Goal: Task Accomplishment & Management: Use online tool/utility

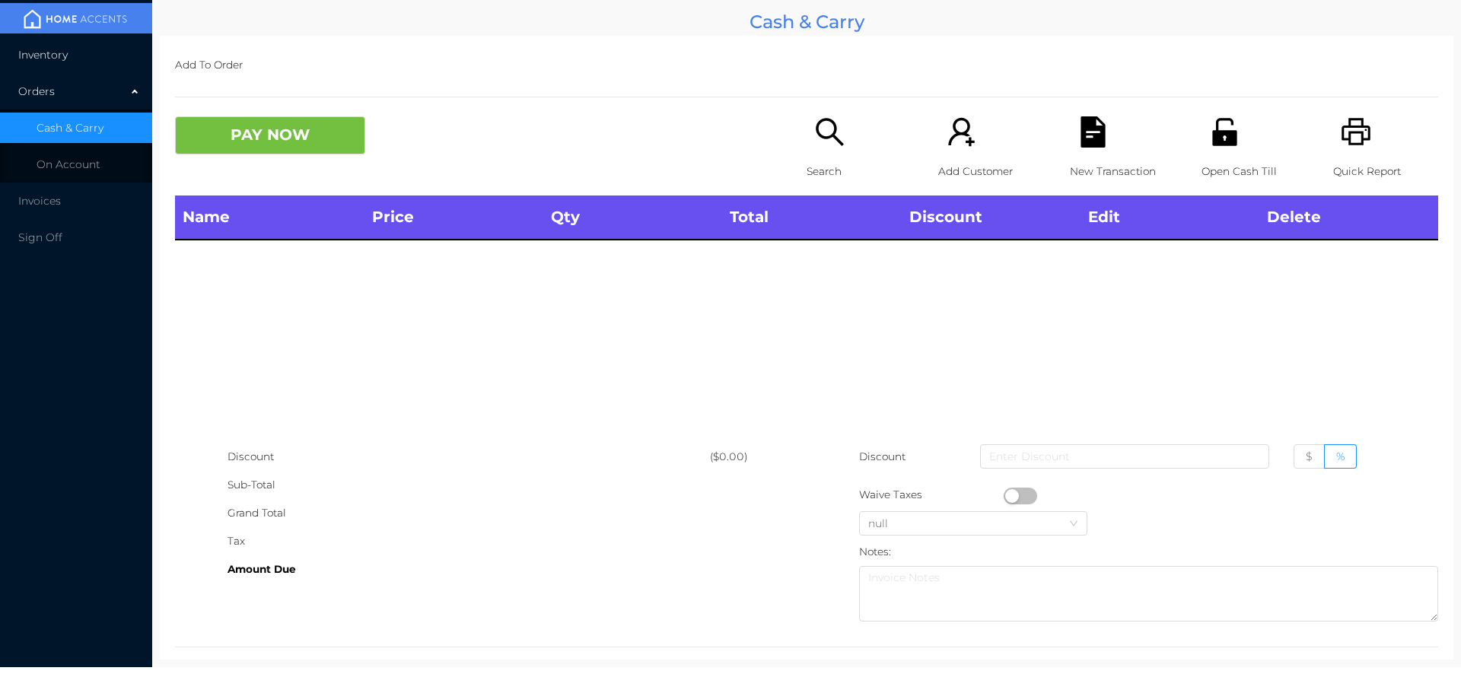
click at [68, 58] on li "Inventory" at bounding box center [76, 55] width 152 height 30
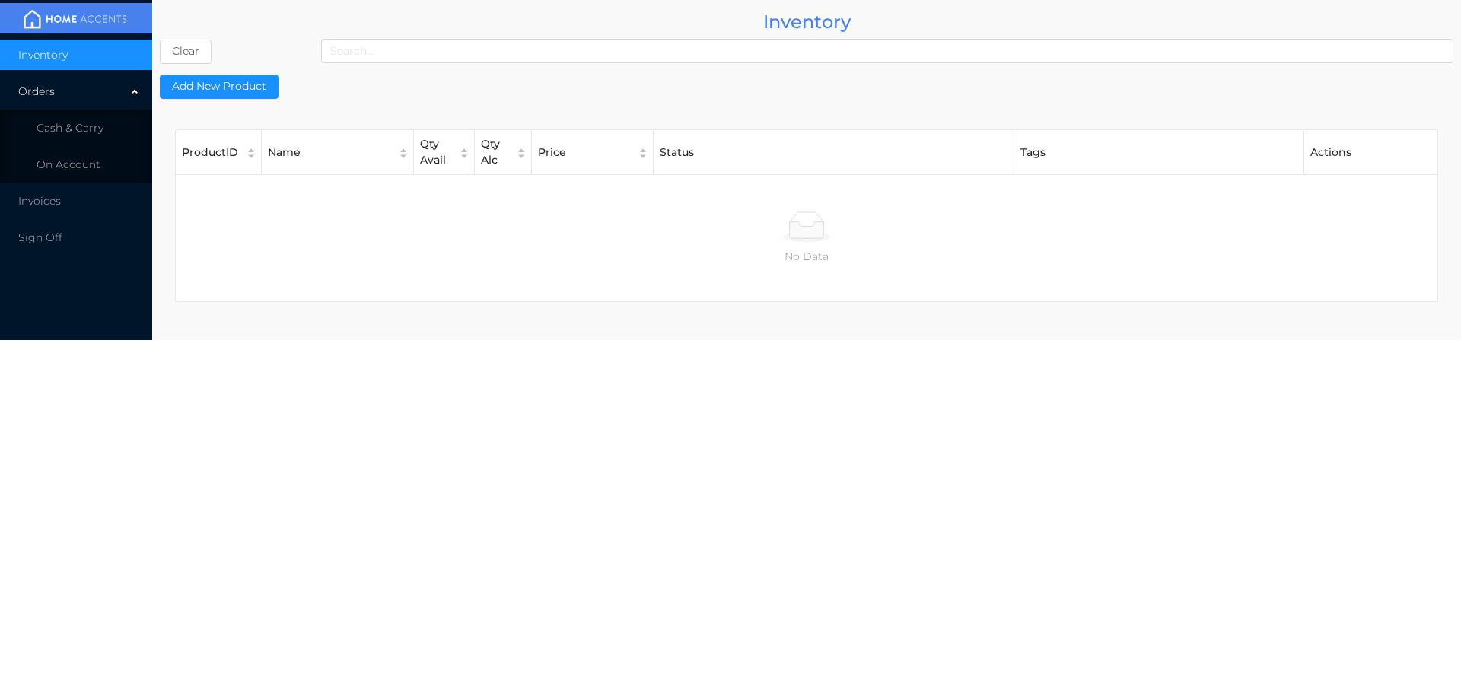
click at [77, 138] on li "Cash & Carry" at bounding box center [76, 128] width 152 height 30
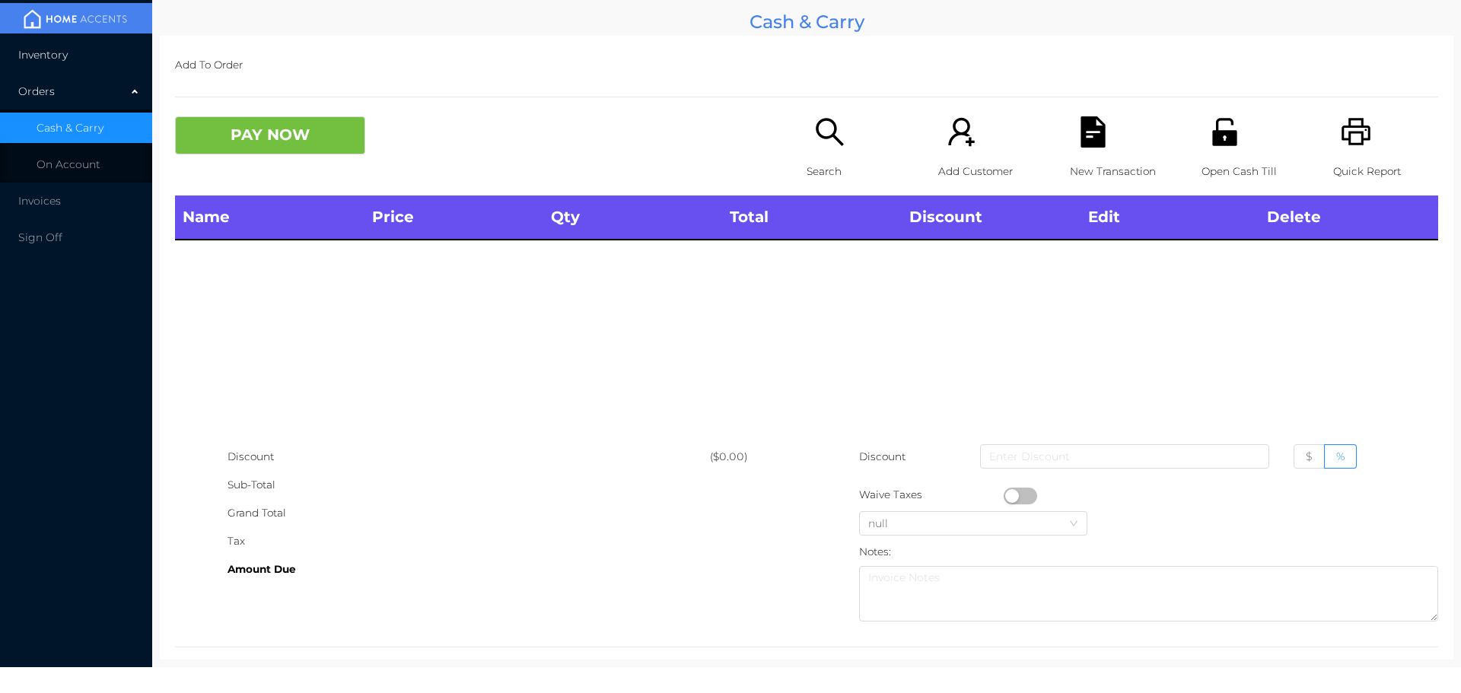
click at [67, 59] on span "Inventory" at bounding box center [42, 55] width 49 height 14
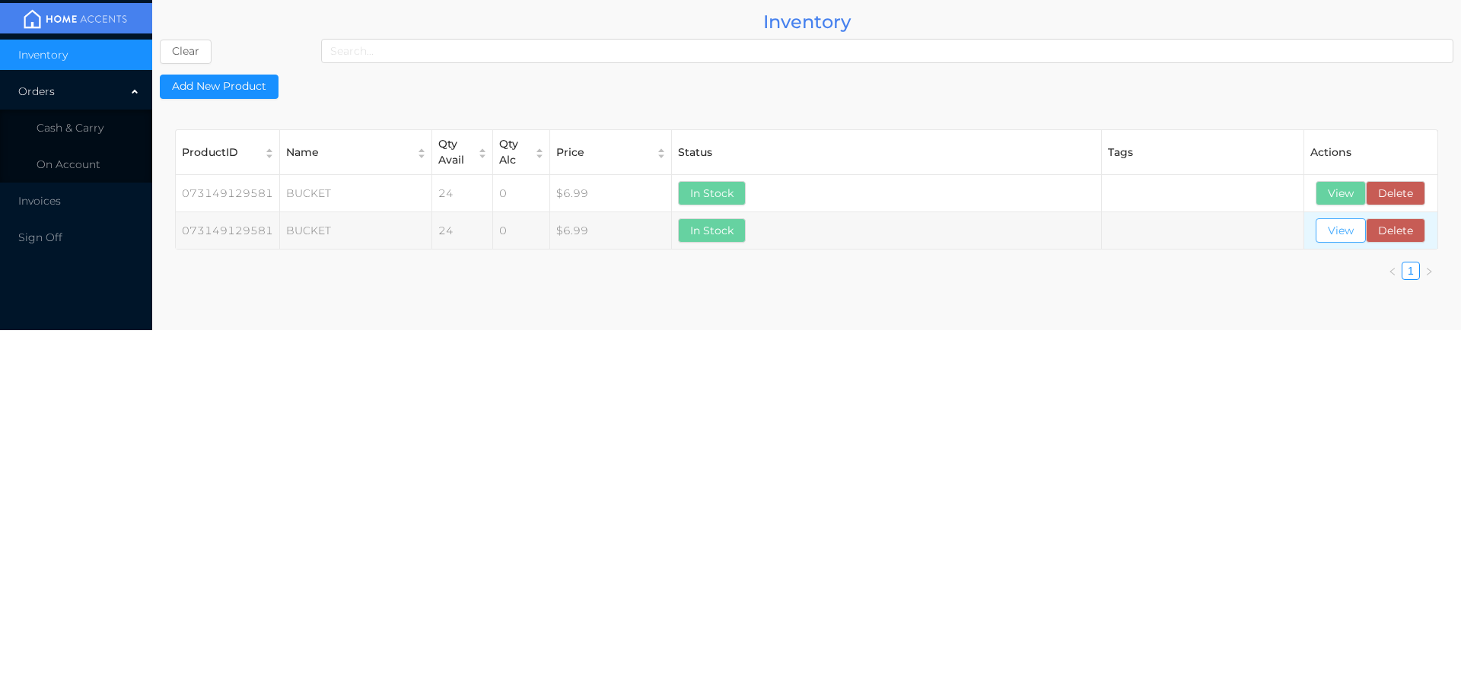
click at [1335, 227] on button "View" at bounding box center [1341, 230] width 50 height 24
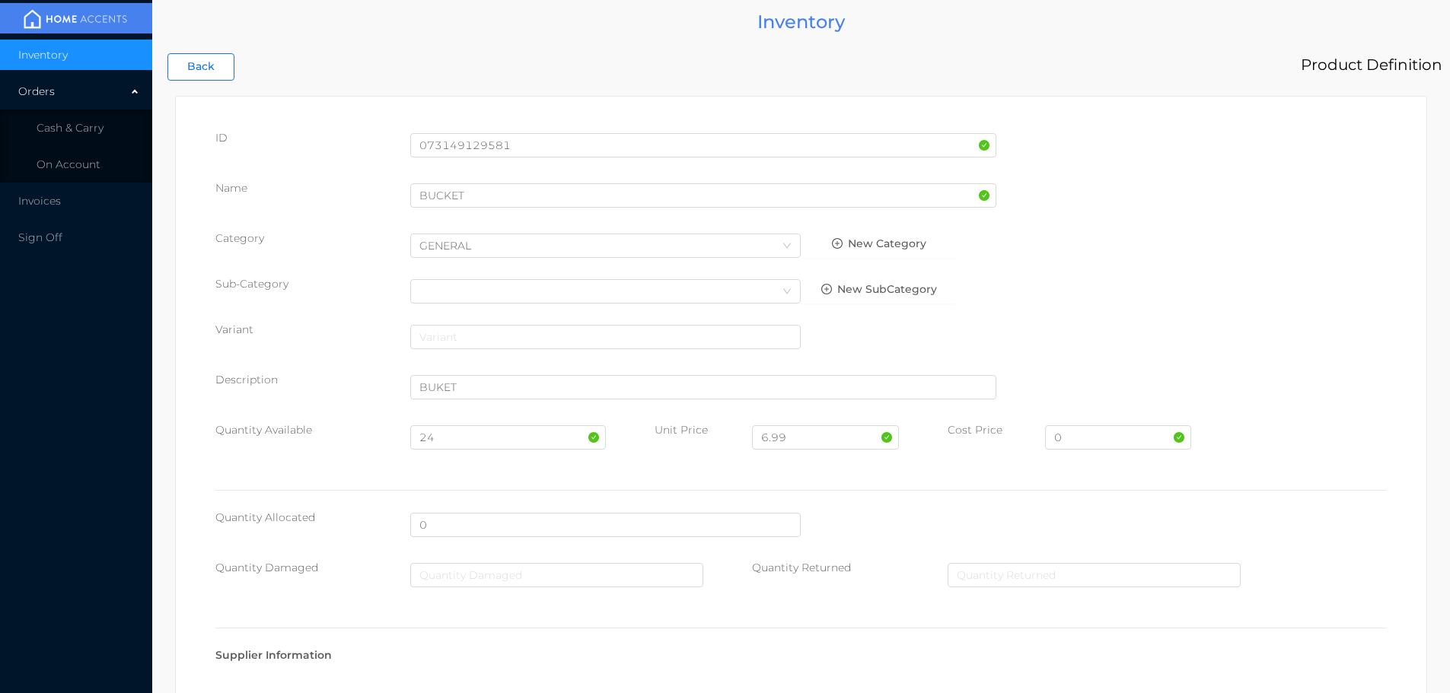
click at [223, 73] on button "Back" at bounding box center [200, 66] width 67 height 27
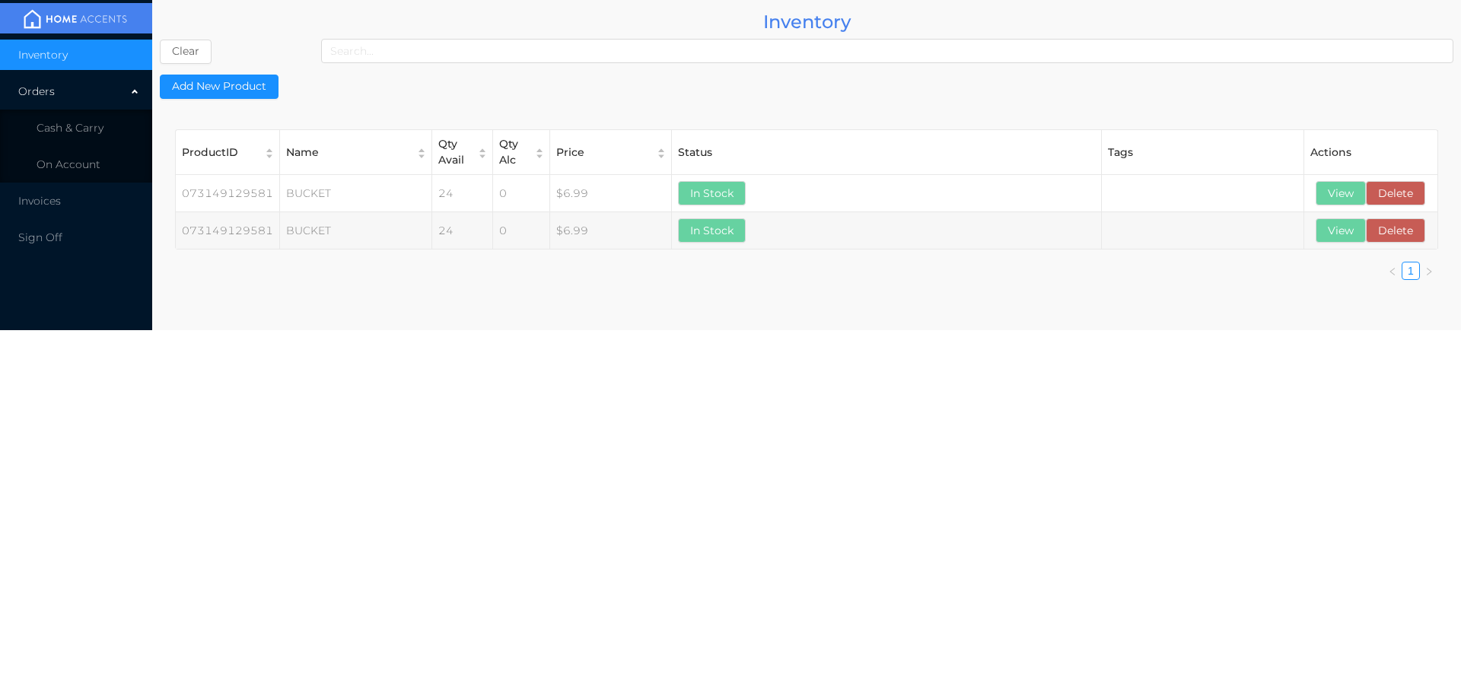
click at [206, 41] on button "Clear" at bounding box center [186, 52] width 52 height 24
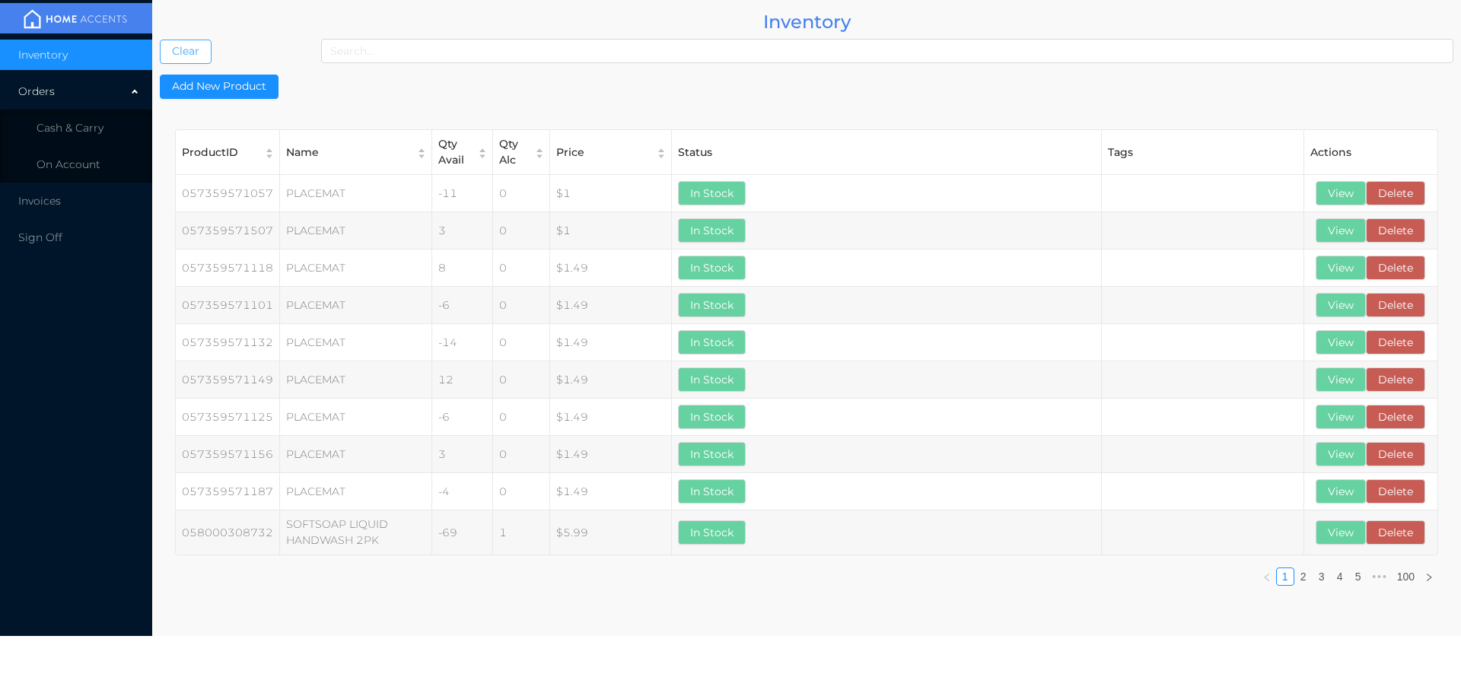
click at [160, 40] on button "Clear" at bounding box center [186, 52] width 52 height 24
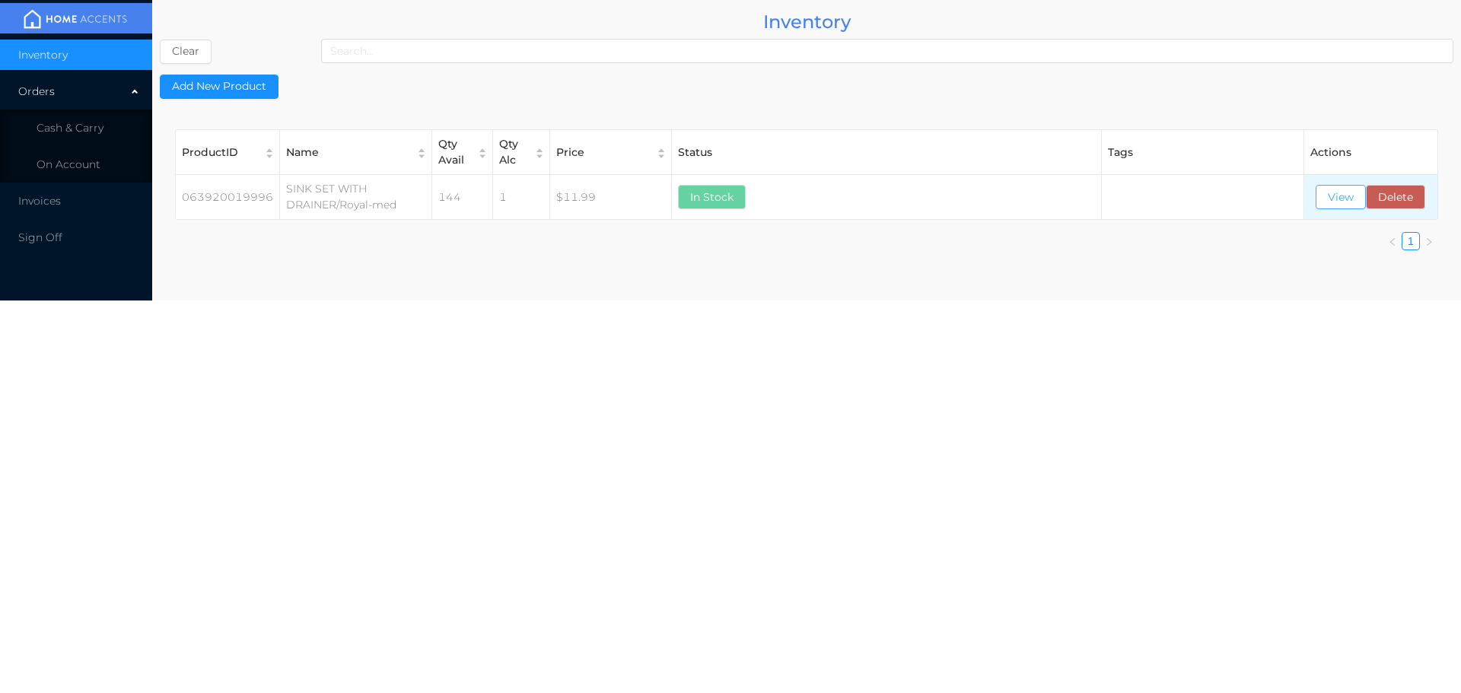
click at [1337, 198] on button "View" at bounding box center [1341, 197] width 50 height 24
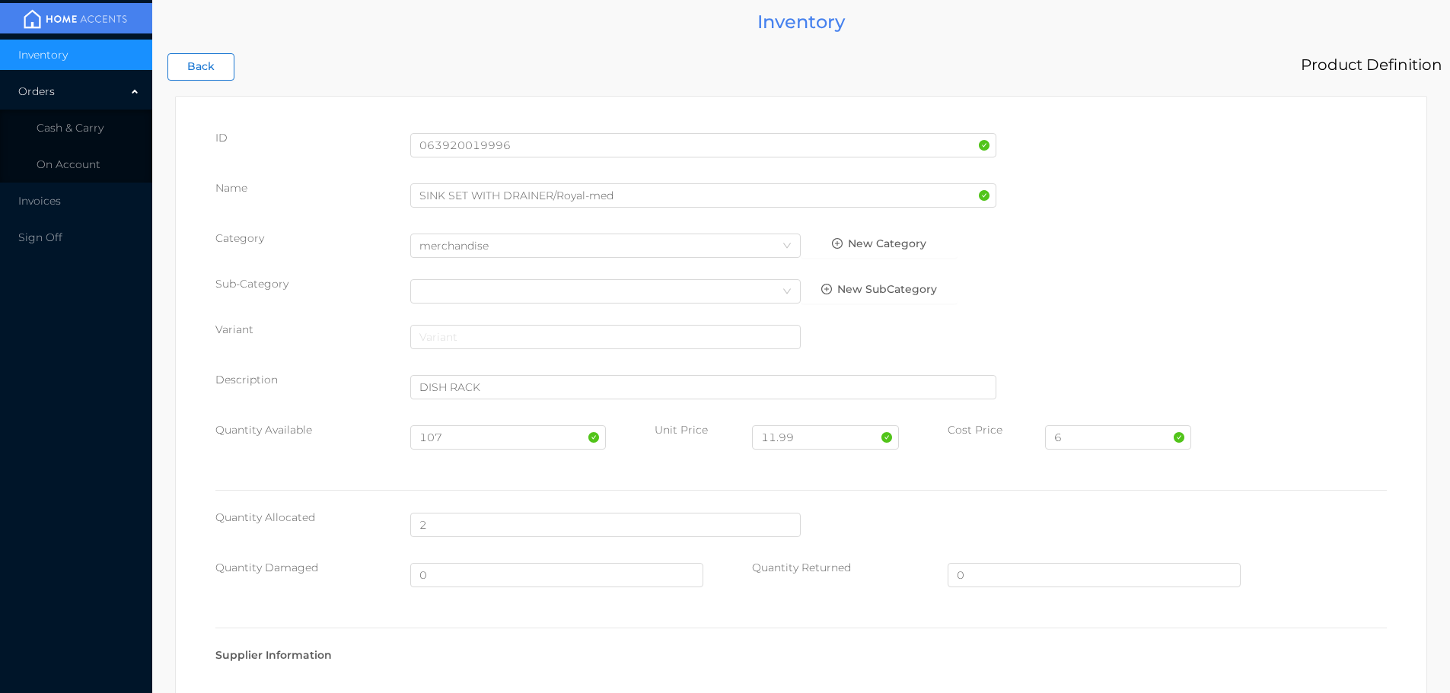
click at [188, 57] on button "Back" at bounding box center [200, 66] width 67 height 27
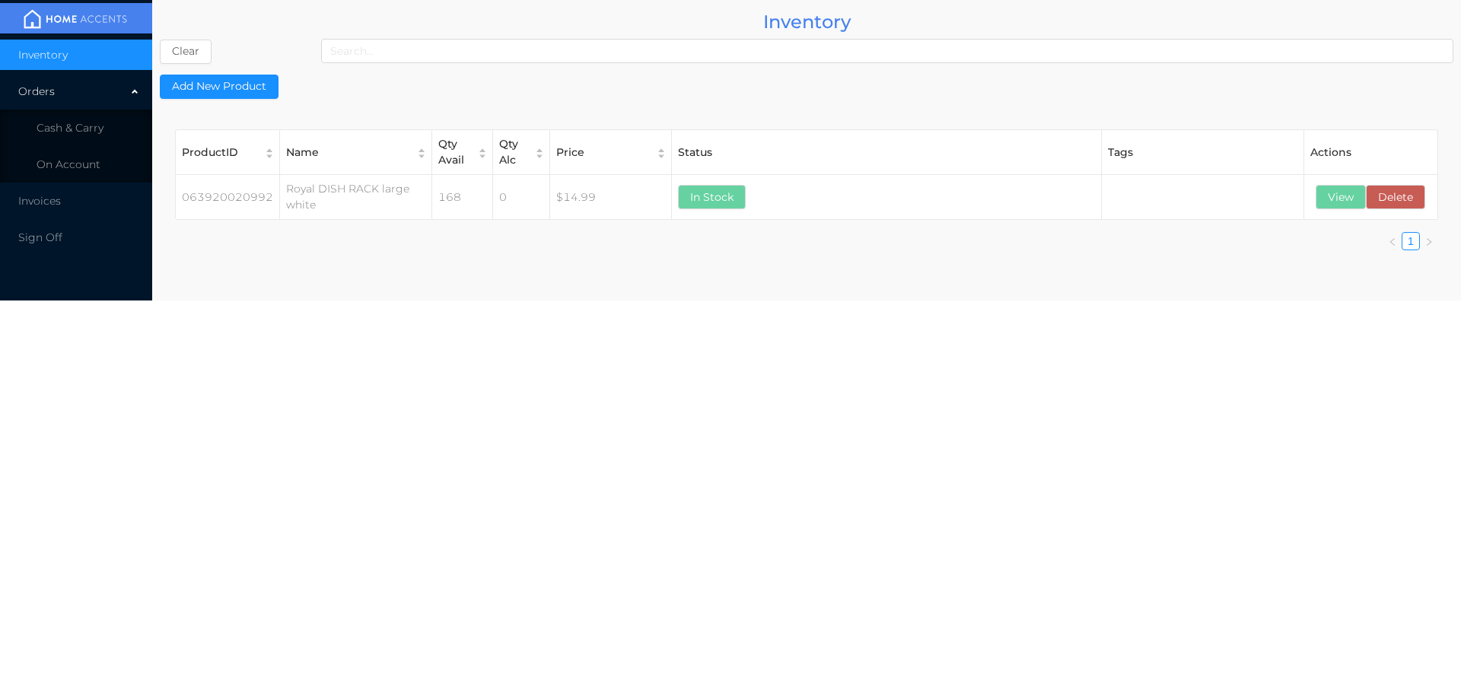
click at [1340, 205] on button "View" at bounding box center [1341, 197] width 50 height 24
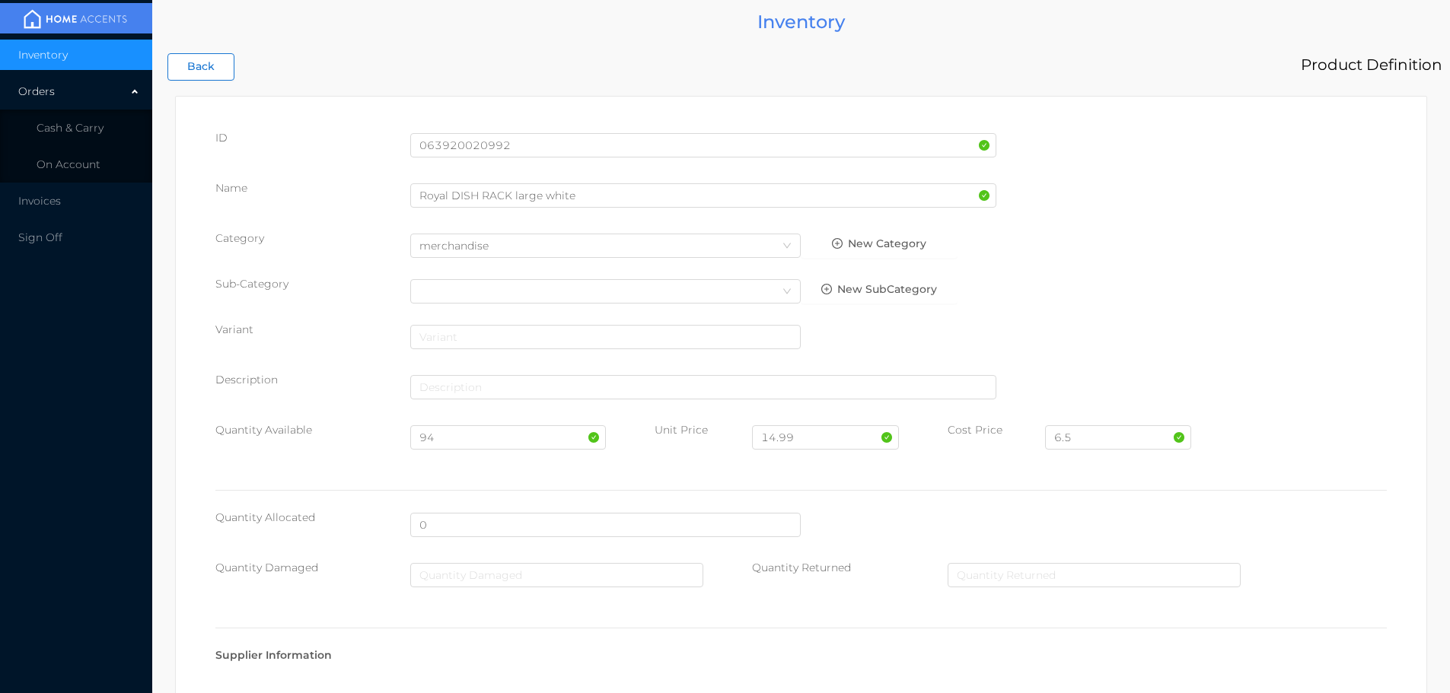
click at [209, 71] on button "Back" at bounding box center [200, 66] width 67 height 27
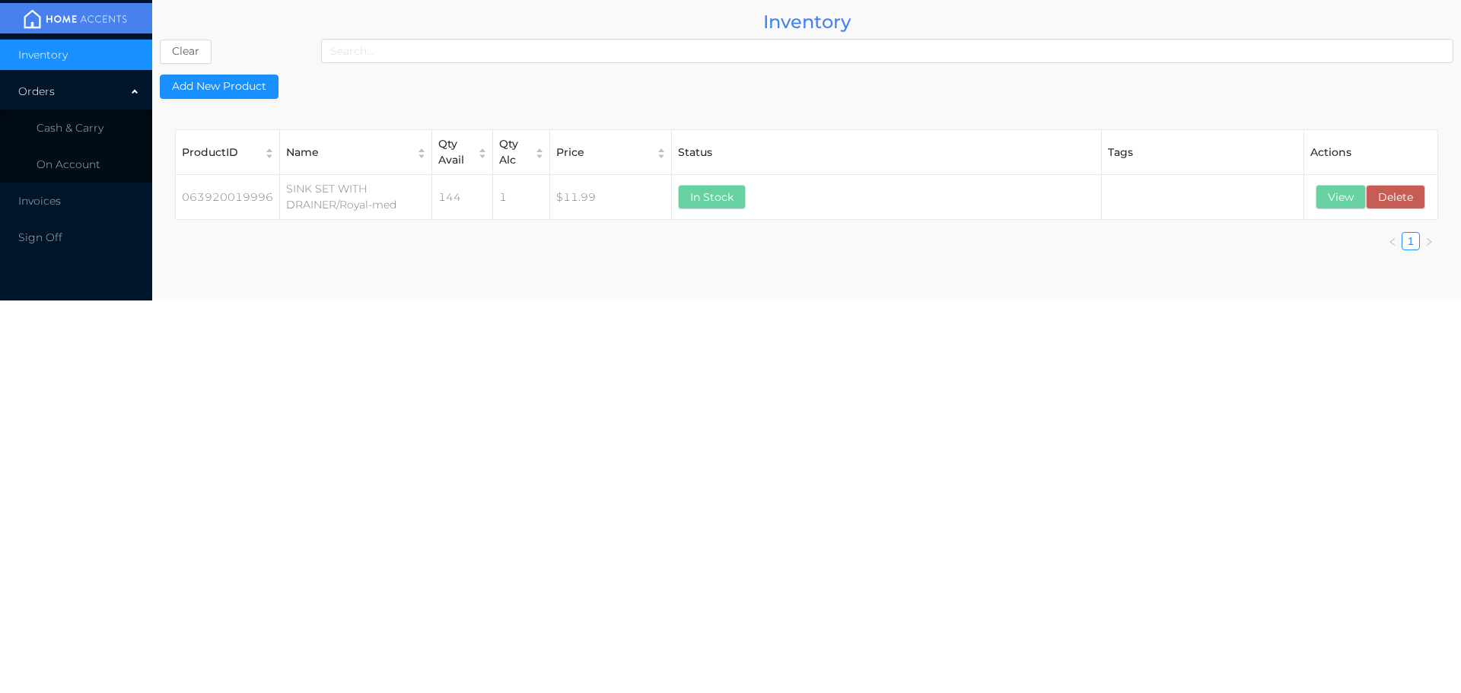
click at [1342, 195] on button "View" at bounding box center [1341, 197] width 50 height 24
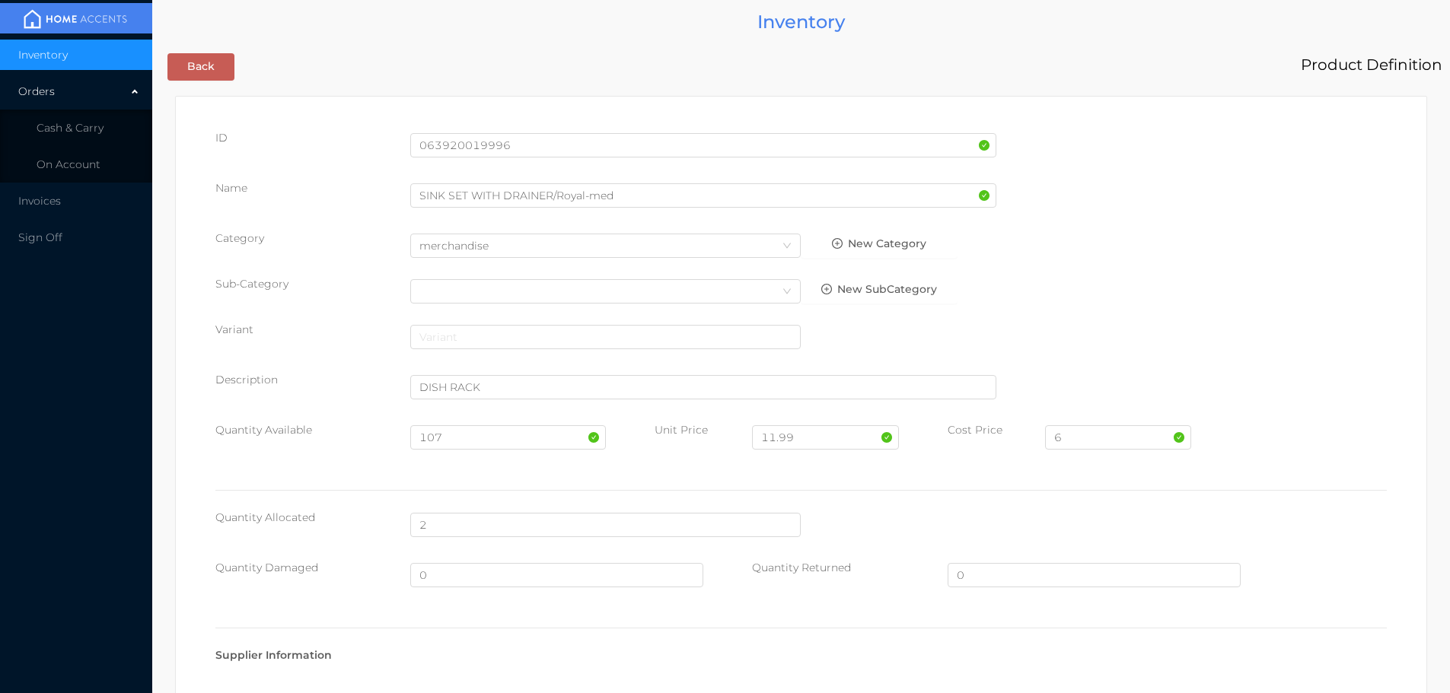
click at [216, 57] on button "Back" at bounding box center [200, 66] width 67 height 27
